Goal: Task Accomplishment & Management: Use online tool/utility

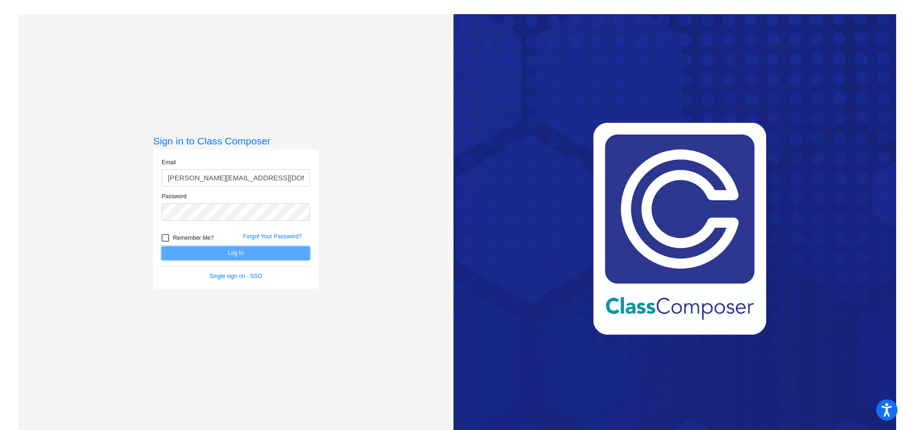
click at [228, 251] on button "Log In" at bounding box center [236, 254] width 148 height 14
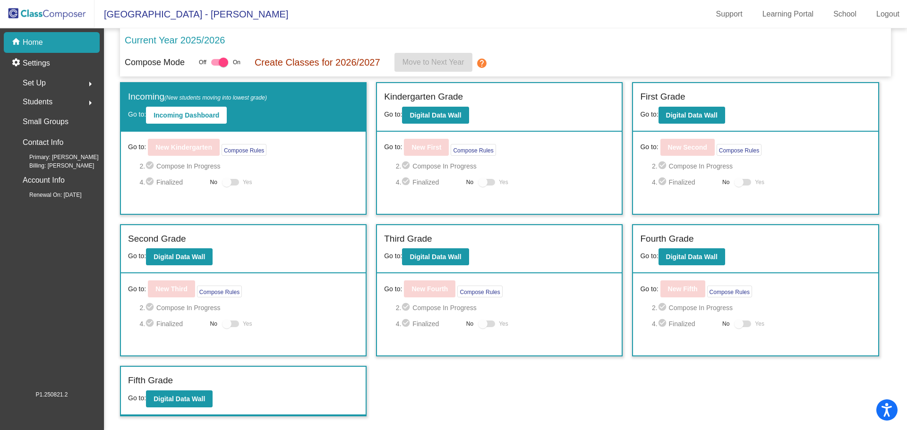
click at [190, 156] on div "Go to: New Kindergarten Compose Rules 2. check_circle Compose In Progress 4. ch…" at bounding box center [243, 173] width 245 height 82
click at [206, 111] on button "Incoming Dashboard" at bounding box center [186, 115] width 81 height 17
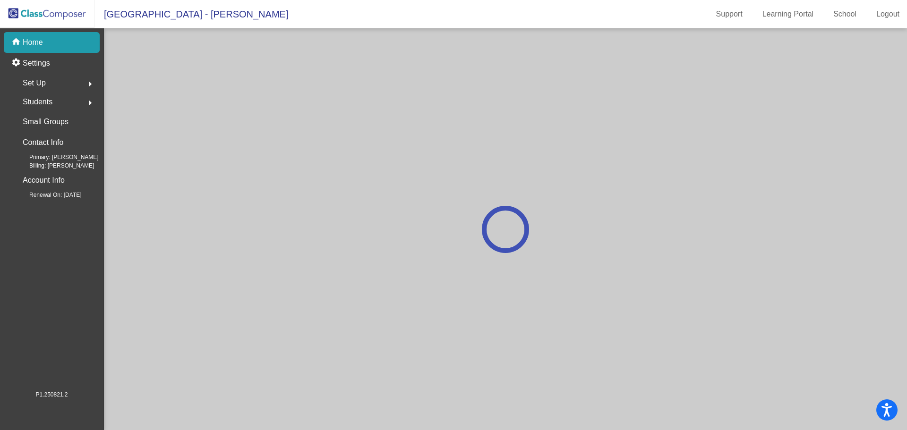
click at [206, 111] on div at bounding box center [505, 229] width 803 height 402
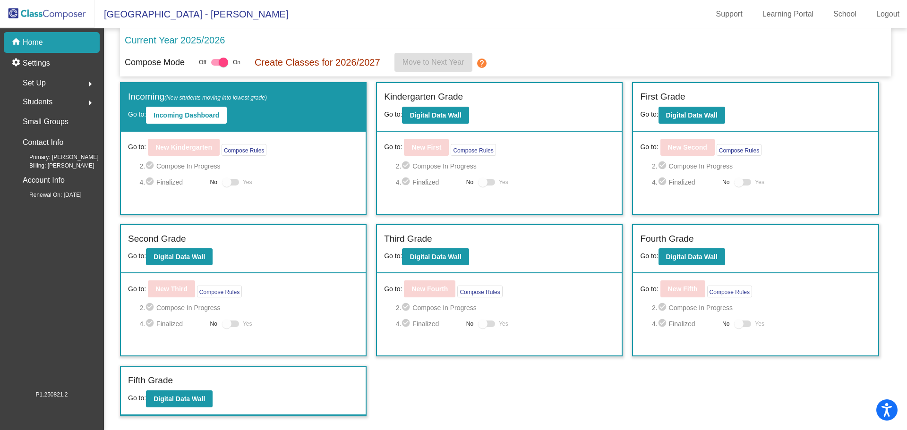
click at [48, 14] on img at bounding box center [47, 14] width 94 height 28
click at [143, 41] on p "Current Year 2025/2026" at bounding box center [175, 40] width 100 height 14
click at [47, 42] on div "home Home" at bounding box center [52, 42] width 96 height 21
click at [48, 9] on img at bounding box center [47, 14] width 94 height 28
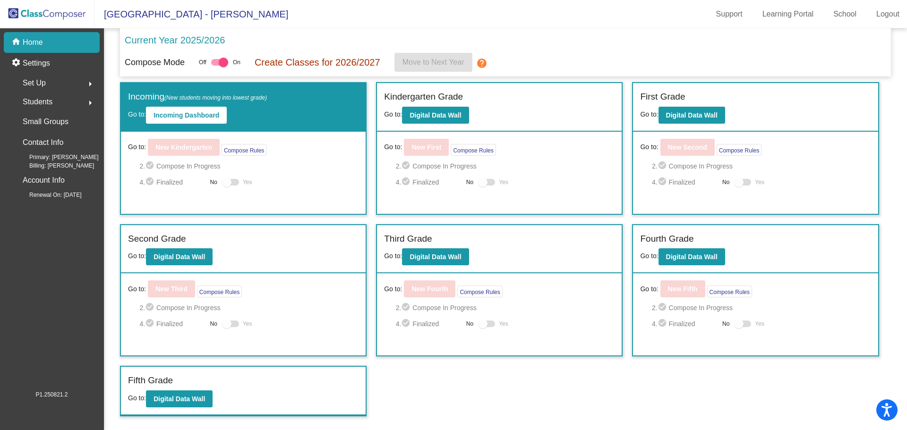
click at [48, 9] on img at bounding box center [47, 14] width 94 height 28
click at [47, 9] on img at bounding box center [47, 14] width 94 height 28
click at [216, 61] on div at bounding box center [219, 62] width 17 height 7
click at [216, 66] on input "checkbox" at bounding box center [215, 66] width 0 height 0
checkbox input "false"
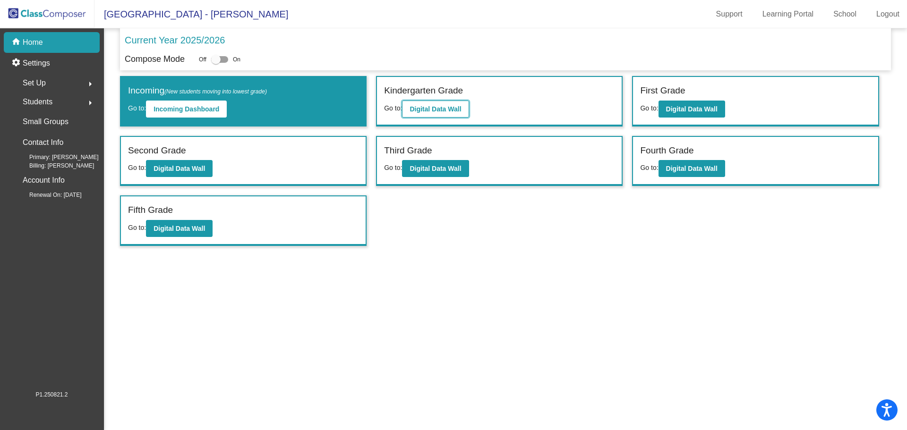
click at [452, 111] on b "Digital Data Wall" at bounding box center [435, 109] width 51 height 8
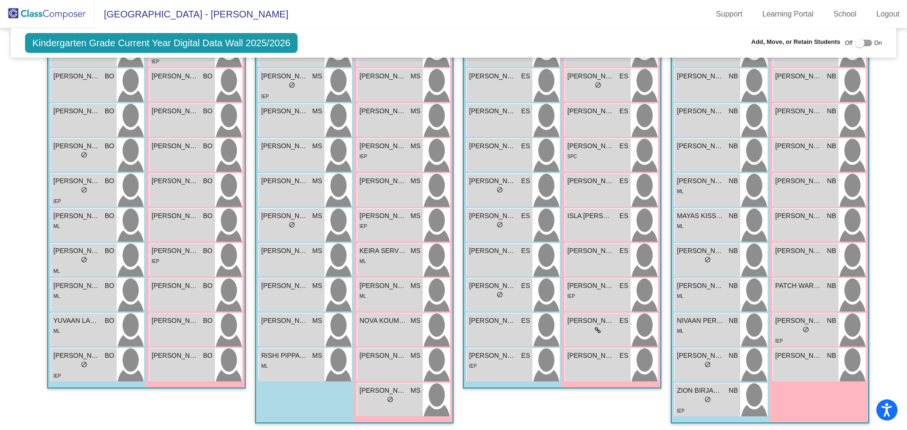
scroll to position [254, 0]
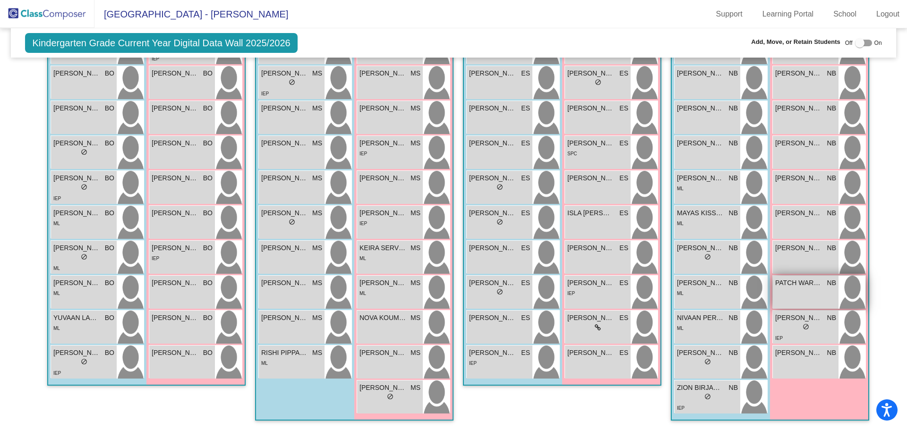
click at [814, 287] on span "PATCH WARRIOR" at bounding box center [798, 283] width 47 height 10
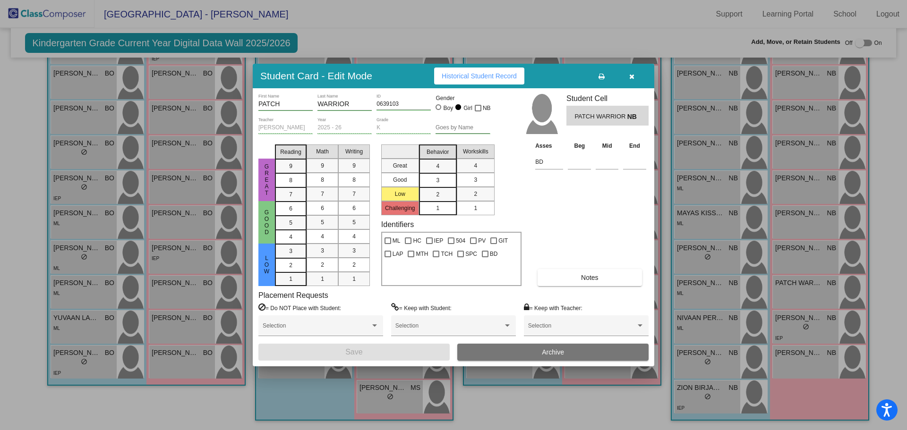
click at [633, 77] on icon "button" at bounding box center [631, 76] width 5 height 7
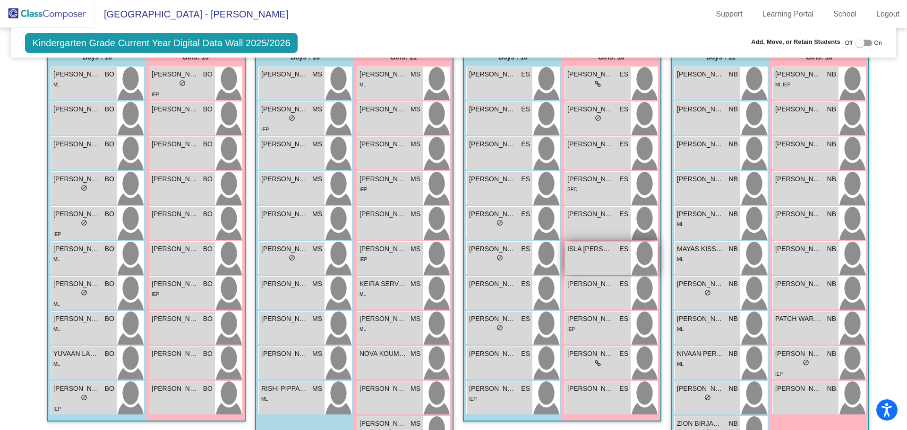
scroll to position [219, 0]
